Goal: Communication & Community: Answer question/provide support

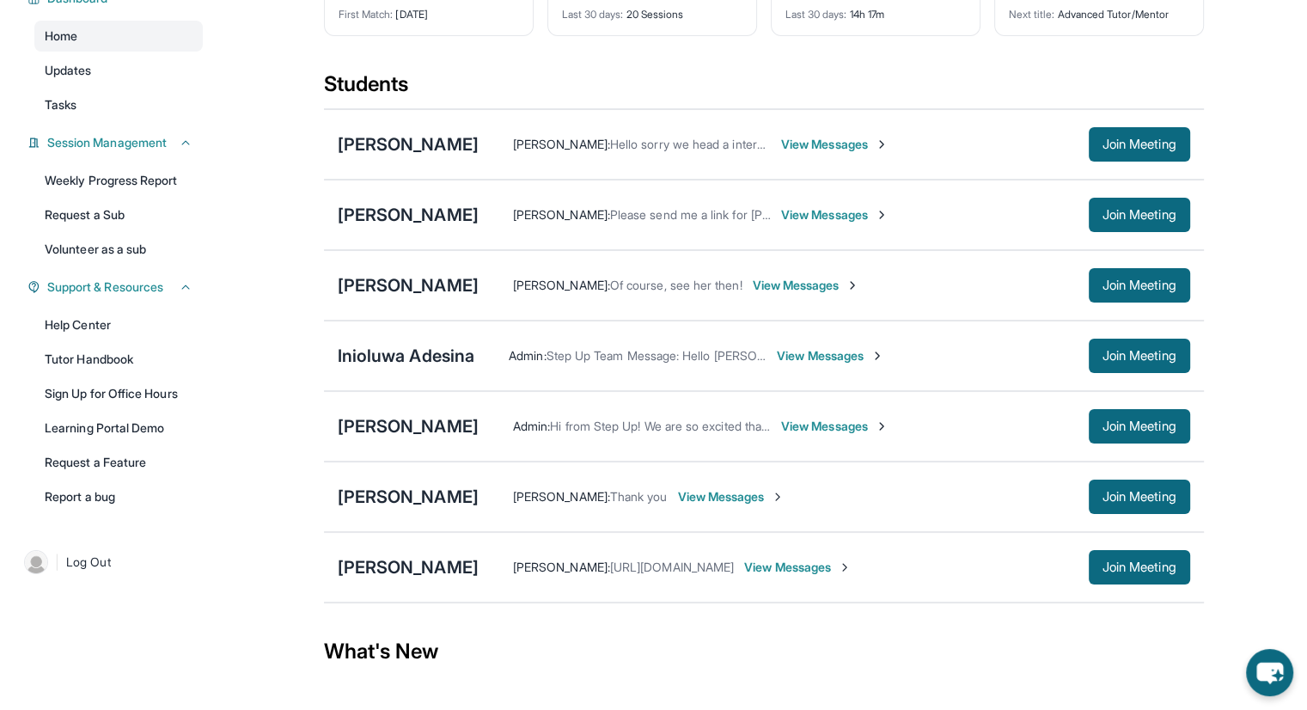
scroll to position [158, 0]
click at [1104, 149] on span "Join Meeting" at bounding box center [1139, 144] width 74 height 10
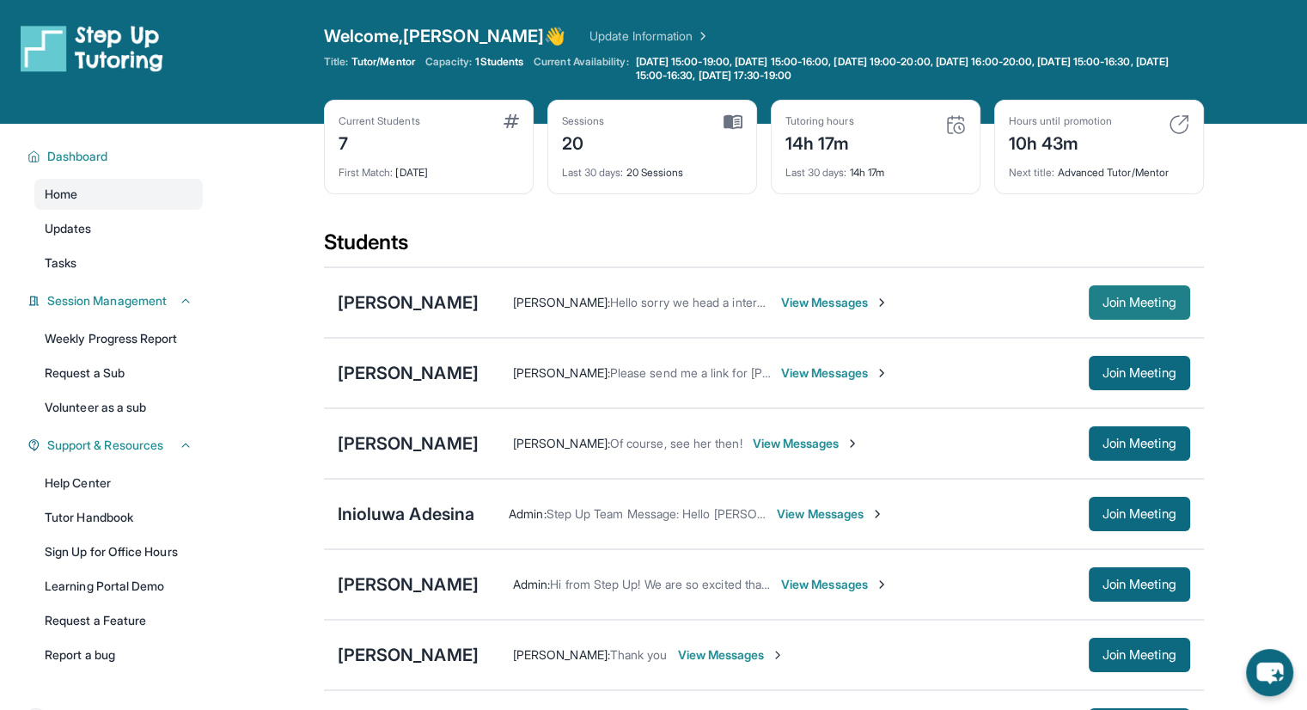
click at [1097, 287] on button "Join Meeting" at bounding box center [1139, 302] width 101 height 34
click at [391, 299] on div "[PERSON_NAME]" at bounding box center [408, 302] width 141 height 24
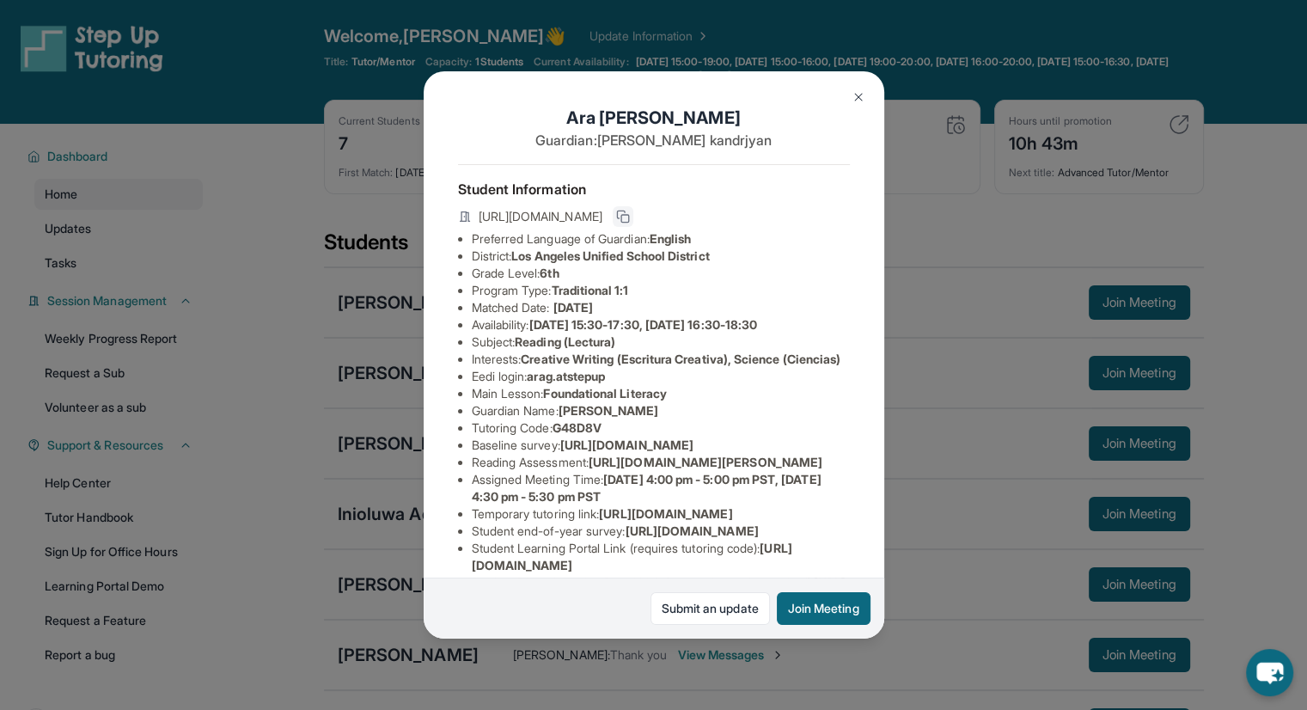
click at [630, 223] on icon at bounding box center [623, 217] width 14 height 14
click at [1170, 340] on div "[PERSON_NAME] Guardian: [PERSON_NAME] Student Information [URL][DOMAIN_NAME] Pr…" at bounding box center [653, 355] width 1307 height 710
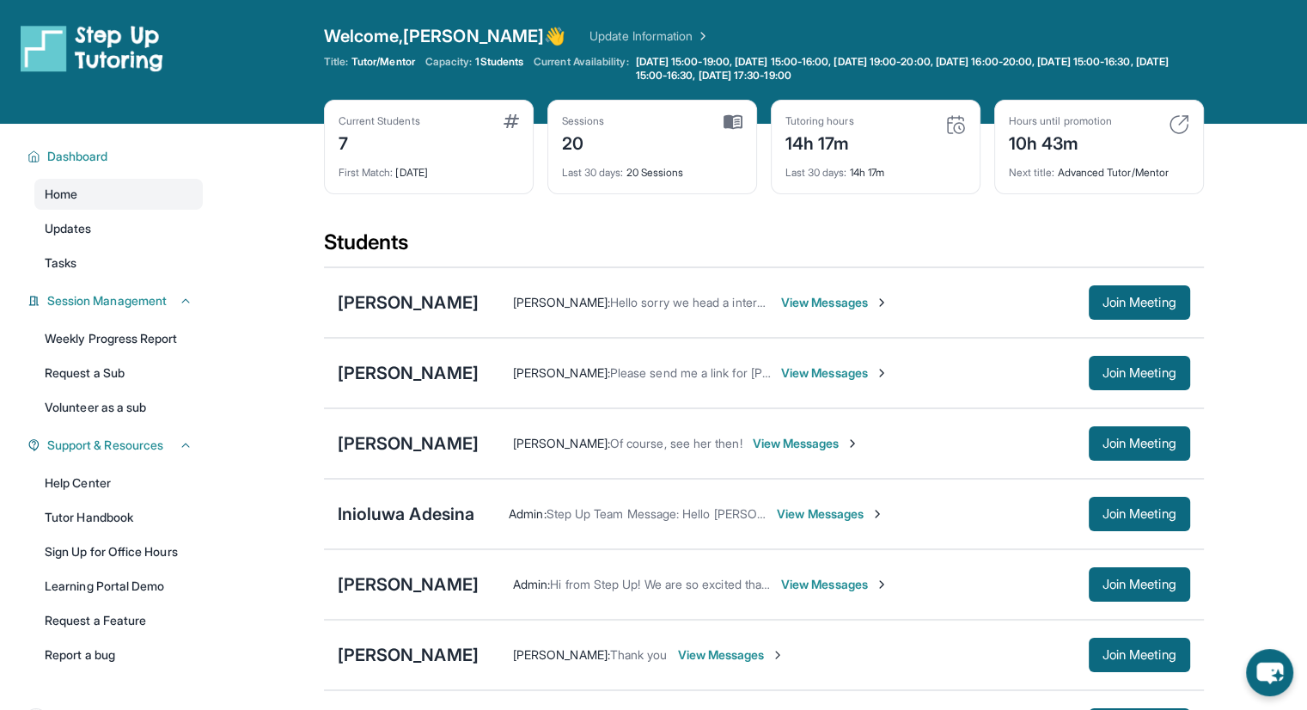
click at [1170, 340] on div "[PERSON_NAME] [PERSON_NAME] : Please send me a link for [PERSON_NAME]'s tutorin…" at bounding box center [764, 373] width 880 height 70
